Goal: Navigation & Orientation: Understand site structure

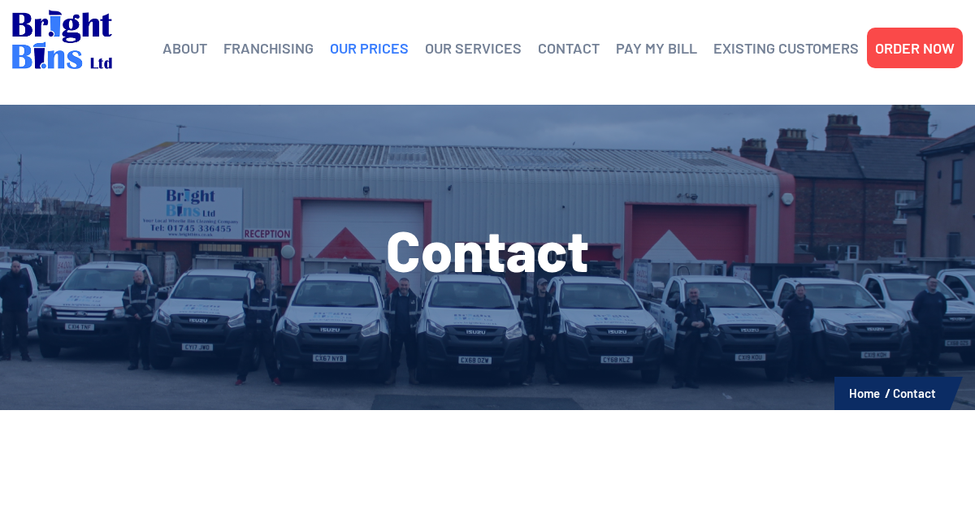
scroll to position [10, 1]
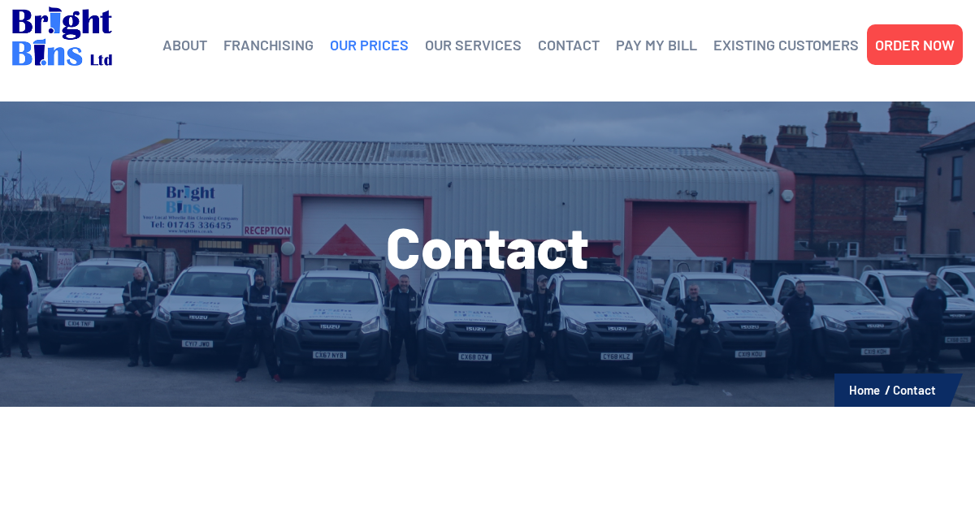
click at [385, 54] on link "OUR PRICES" at bounding box center [369, 45] width 79 height 24
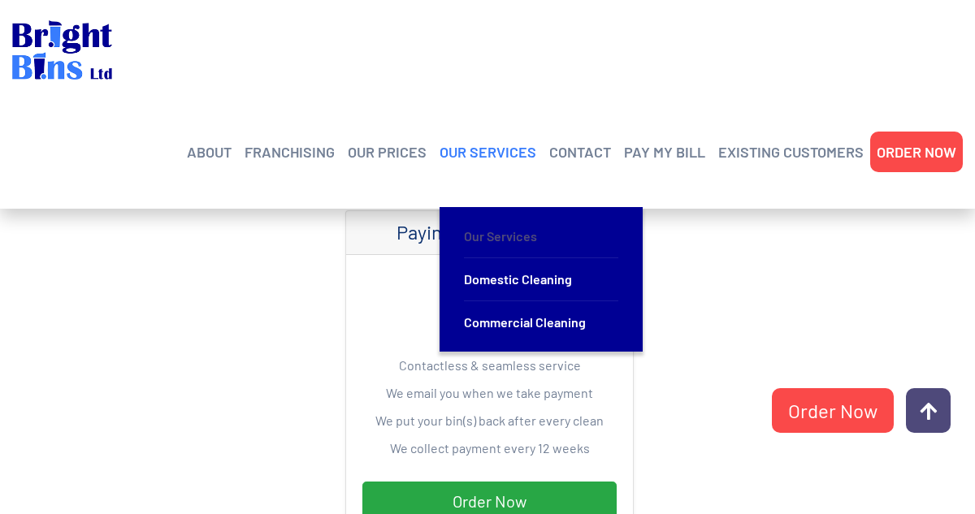
scroll to position [475, 0]
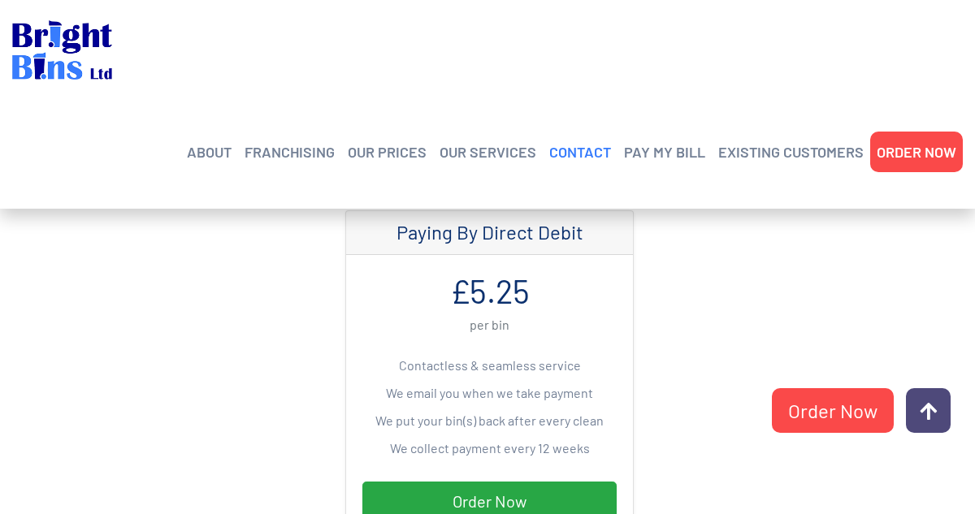
click at [591, 140] on link "CONTACT" at bounding box center [580, 152] width 62 height 24
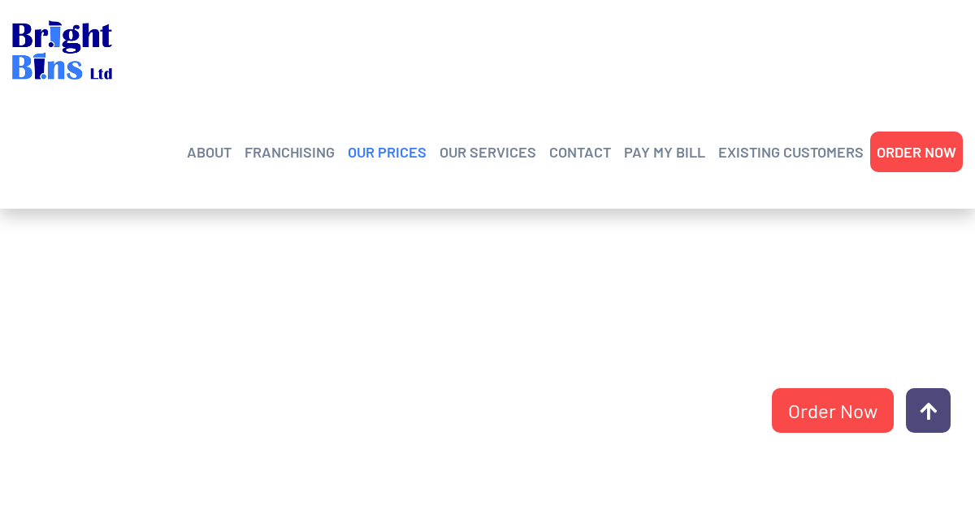
scroll to position [374, 1]
click at [417, 140] on link "OUR PRICES" at bounding box center [387, 152] width 79 height 24
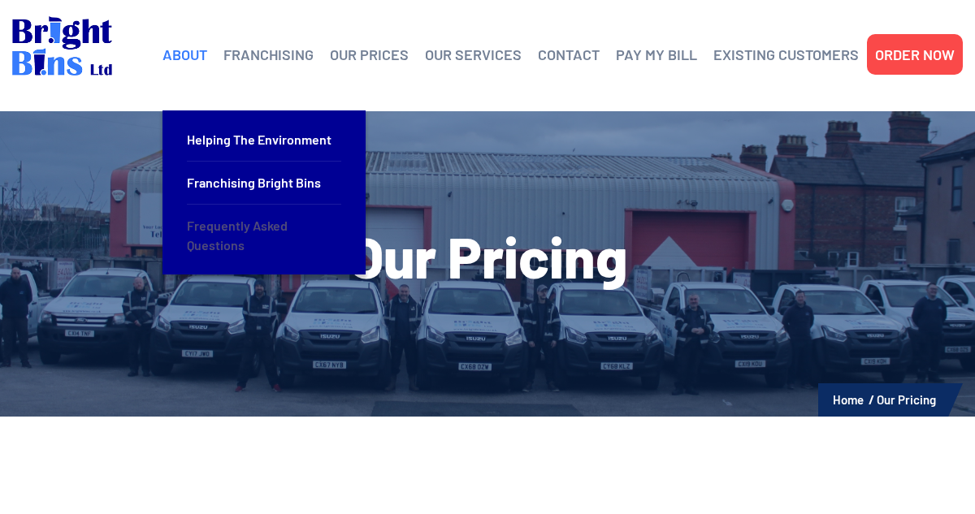
scroll to position [0, 2]
click at [222, 226] on link "Frequently Asked Questions" at bounding box center [264, 236] width 154 height 62
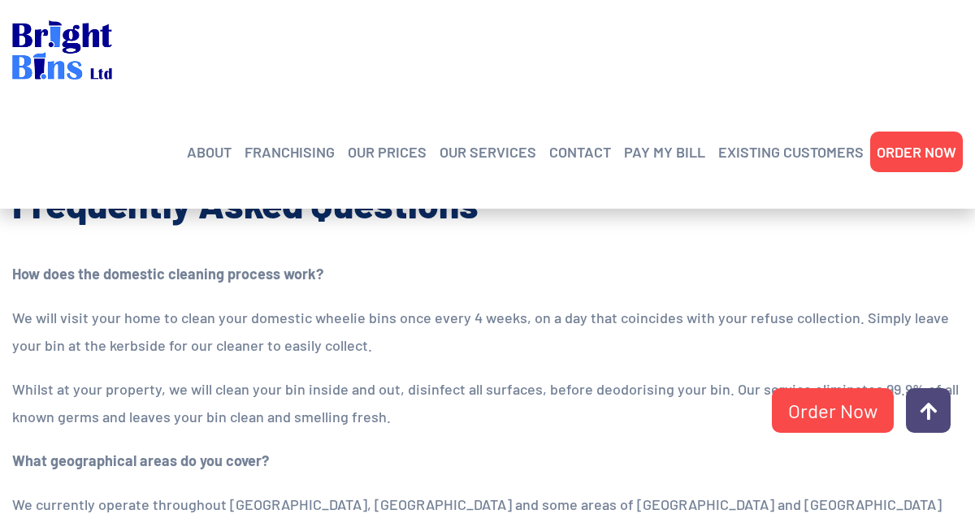
scroll to position [362, 0]
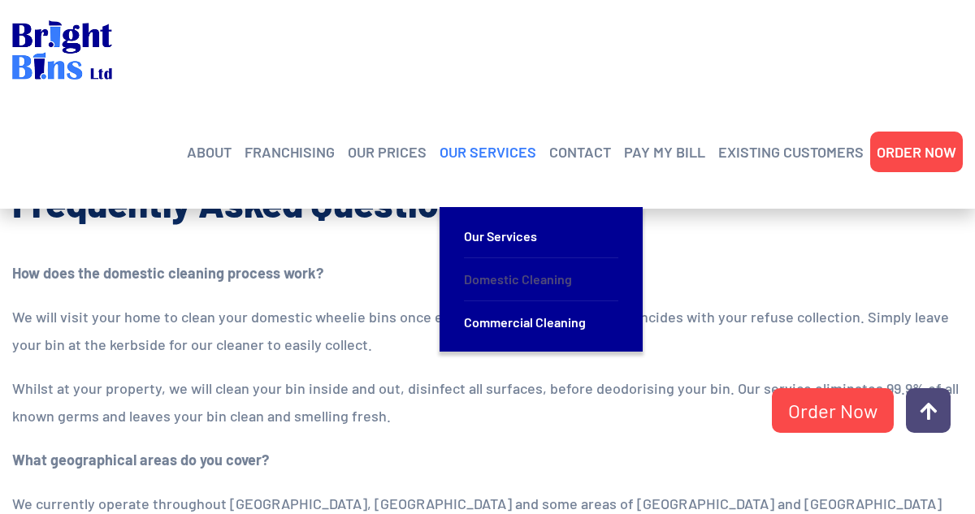
click at [501, 258] on link "Domestic Cleaning" at bounding box center [541, 279] width 154 height 43
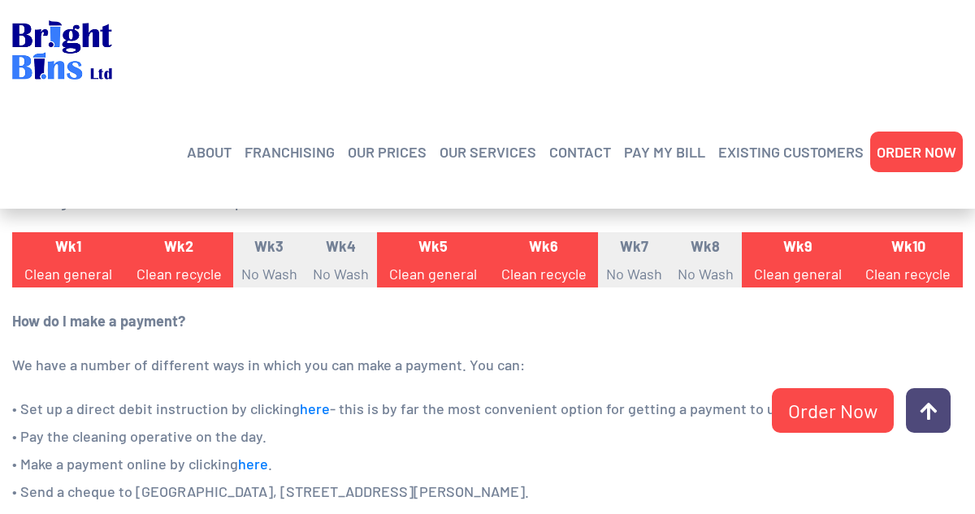
scroll to position [1090, 0]
